Goal: Navigation & Orientation: Go to known website

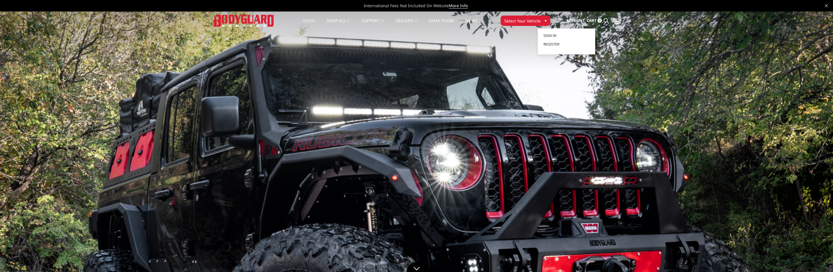
click at [581, 18] on span "Account" at bounding box center [575, 20] width 18 height 5
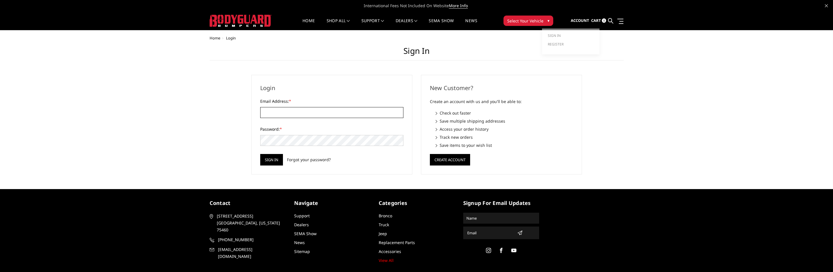
type input "kelli@bodyguardbumpers.com"
click at [582, 19] on span "Account" at bounding box center [580, 20] width 18 height 5
type input "kelli@bodyguardbumpers.com"
click at [158, 97] on div "Home Login Sign in Login Email Address: * kelli@bodyguardbumpers.com Password: …" at bounding box center [416, 105] width 833 height 138
